Goal: Task Accomplishment & Management: Use online tool/utility

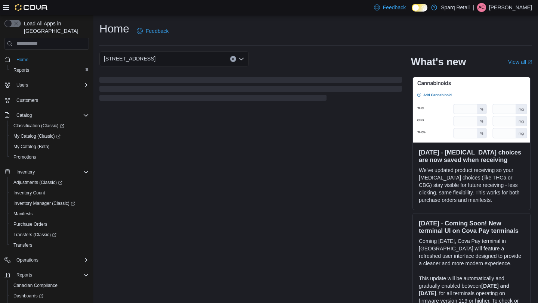
scroll to position [36, 0]
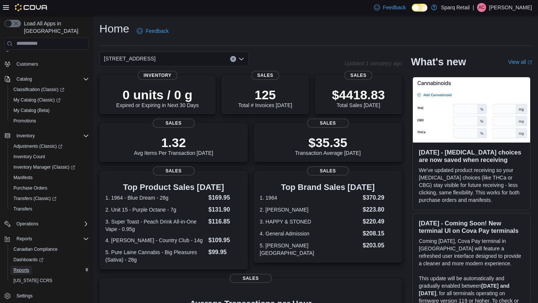
click at [29, 268] on span "Reports" at bounding box center [21, 271] width 16 height 6
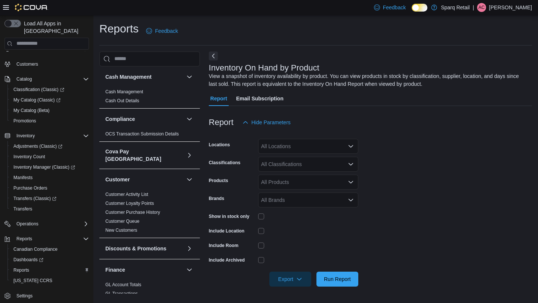
click at [276, 164] on div "All Classifications" at bounding box center [308, 164] width 100 height 15
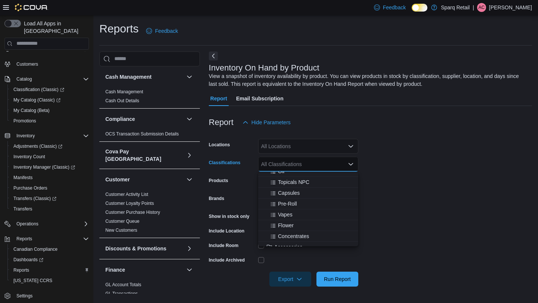
scroll to position [70, 0]
click at [284, 228] on span "Flower" at bounding box center [286, 226] width 16 height 7
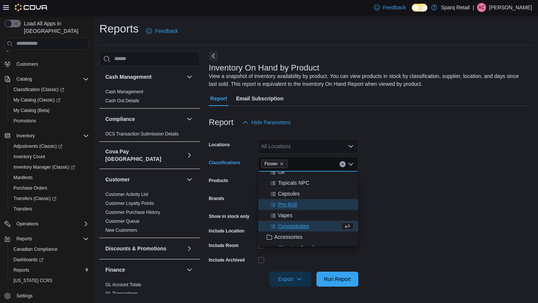
click at [290, 204] on span "Pre-Roll" at bounding box center [287, 204] width 19 height 7
click at [468, 162] on form "Locations All Locations Classifications Pre-Roll Flower Combo box. Selected. Pr…" at bounding box center [370, 208] width 323 height 157
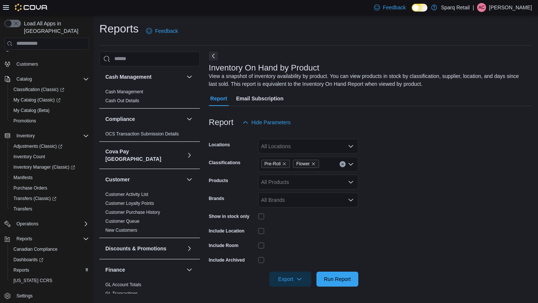
click at [287, 146] on div "All Locations" at bounding box center [308, 146] width 100 height 15
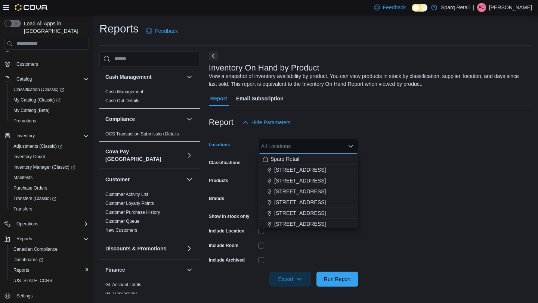
click at [294, 193] on span "24-809 Chemong Rd." at bounding box center [300, 191] width 52 height 7
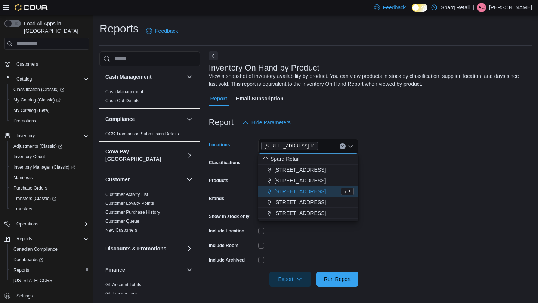
click at [440, 153] on form "Locations 24-809 Chemong Rd. Combo box. Selected. 24-809 Chemong Rd.. Press Bac…" at bounding box center [370, 208] width 323 height 157
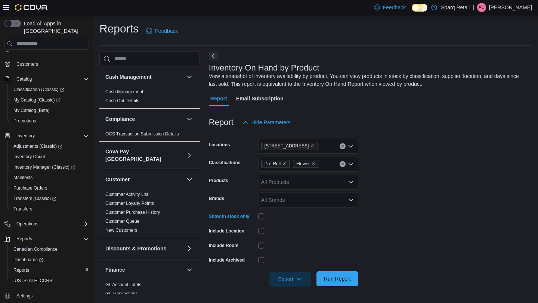
click at [356, 277] on button "Run Report" at bounding box center [338, 279] width 42 height 15
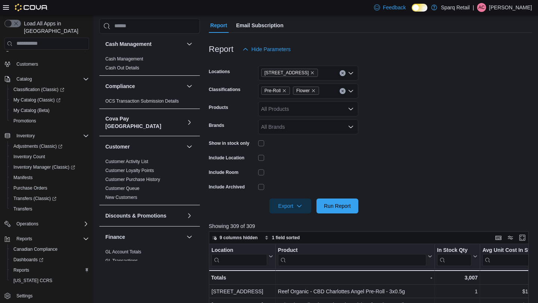
scroll to position [250, 0]
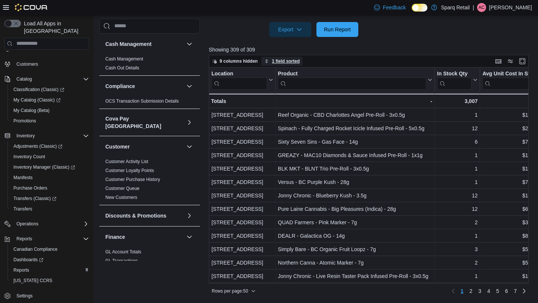
click at [283, 61] on span "1 field sorted" at bounding box center [286, 61] width 28 height 6
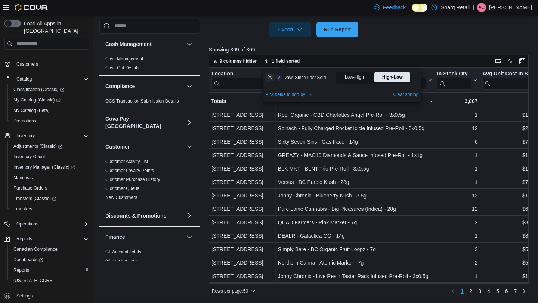
click at [271, 78] on button "Remove Days Since Last Sold from data grid sort" at bounding box center [270, 77] width 9 height 9
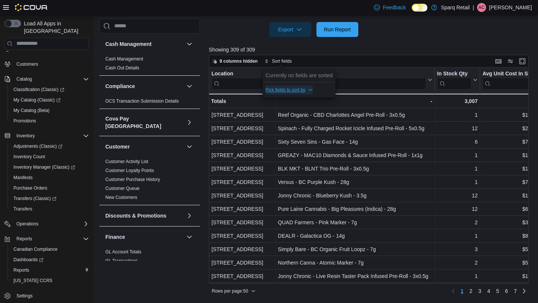
click at [278, 88] on span "Pick fields to sort by" at bounding box center [286, 90] width 40 height 6
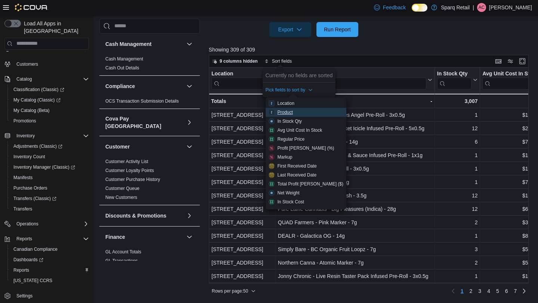
click at [283, 112] on div "Product" at bounding box center [285, 112] width 15 height 6
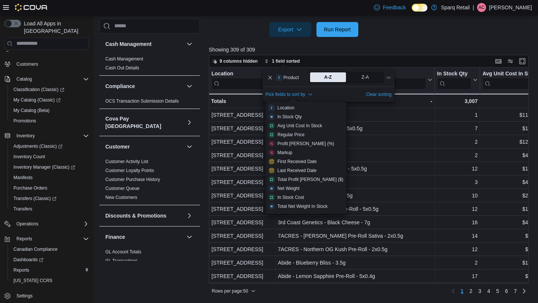
click at [398, 44] on div at bounding box center [370, 41] width 323 height 9
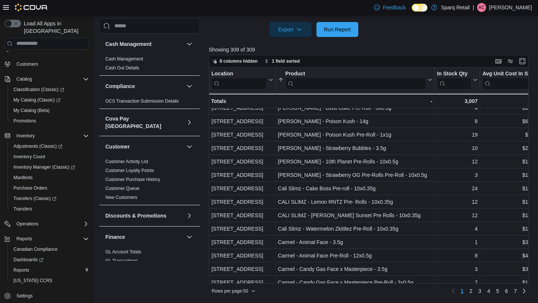
scroll to position [497, 0]
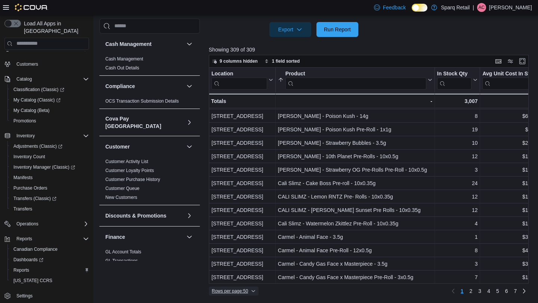
click at [237, 289] on span "Rows per page : 50" at bounding box center [230, 292] width 36 height 6
click at [237, 283] on button "100 rows" at bounding box center [241, 276] width 42 height 15
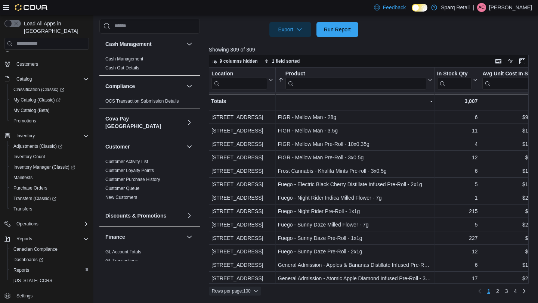
scroll to position [1169, 0]
click at [500, 293] on link "2" at bounding box center [497, 292] width 9 height 12
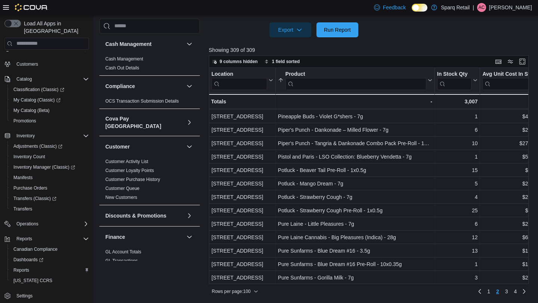
scroll to position [250, 0]
click at [506, 292] on span "3" at bounding box center [506, 291] width 3 height 7
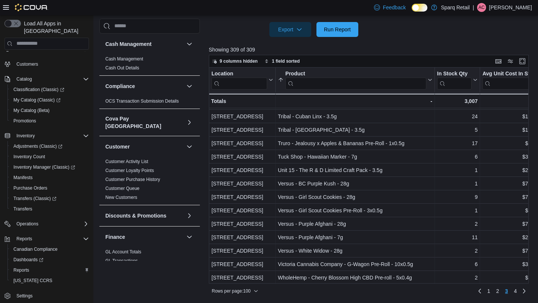
scroll to position [1169, 0]
click at [516, 294] on span "4" at bounding box center [515, 291] width 3 height 7
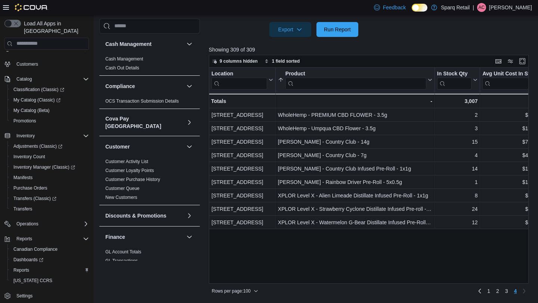
scroll to position [0, 0]
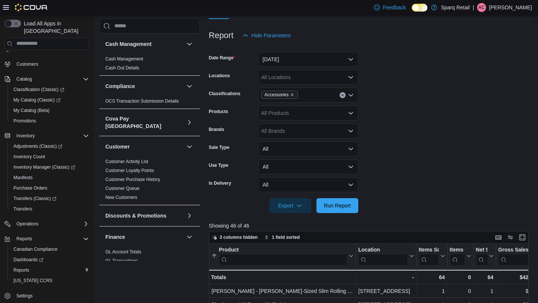
scroll to position [80, 0]
click at [337, 208] on span "Run Report" at bounding box center [337, 204] width 27 height 7
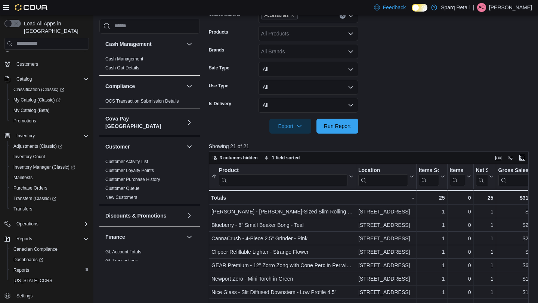
scroll to position [160, 0]
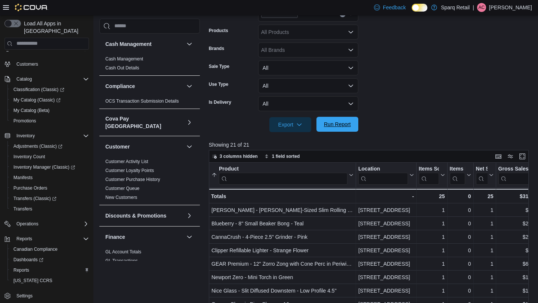
click at [340, 126] on span "Run Report" at bounding box center [337, 124] width 27 height 7
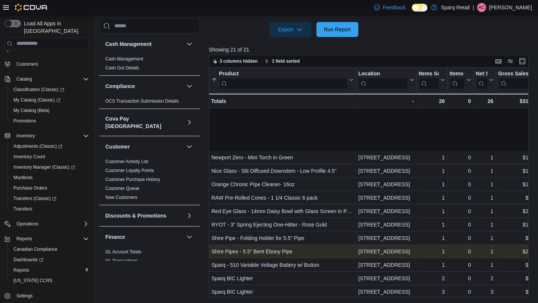
scroll to position [0, 0]
